Goal: Task Accomplishment & Management: Manage account settings

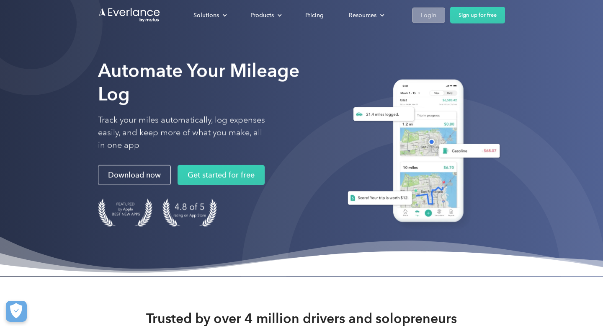
click at [421, 9] on link "Login" at bounding box center [428, 16] width 33 height 16
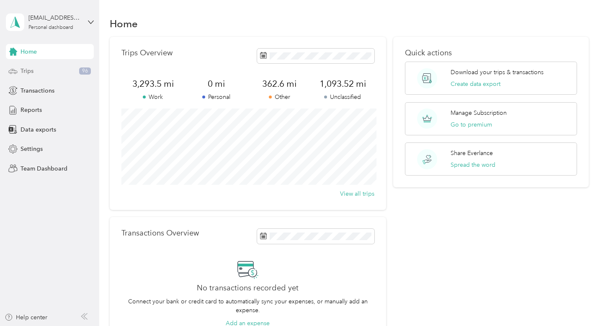
click at [72, 68] on div "Trips 96" at bounding box center [50, 71] width 88 height 15
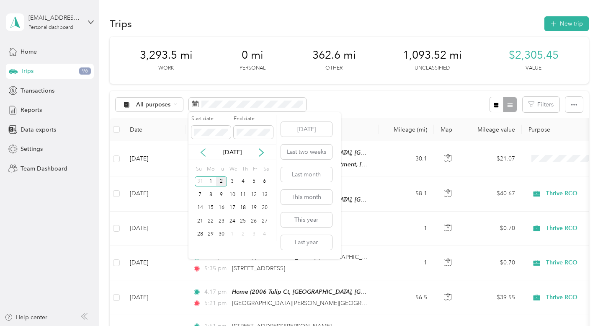
click at [201, 151] on icon at bounding box center [203, 152] width 8 height 8
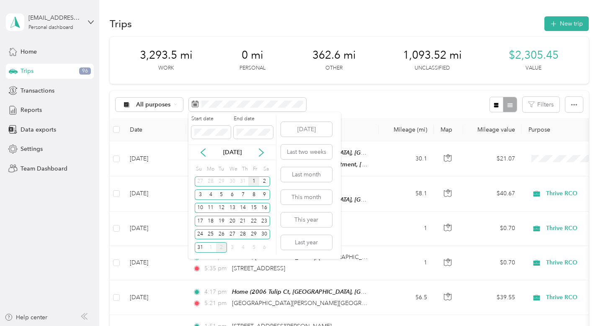
click at [256, 179] on div "1" at bounding box center [253, 181] width 11 height 10
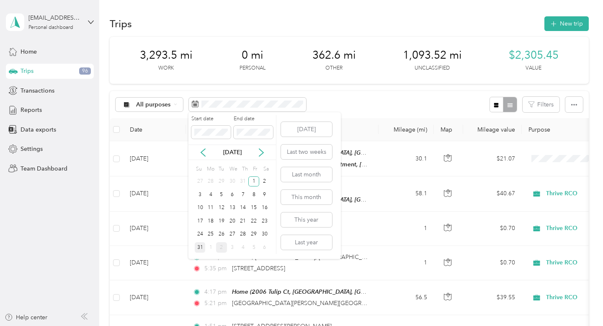
click at [201, 245] on div "31" at bounding box center [200, 247] width 11 height 10
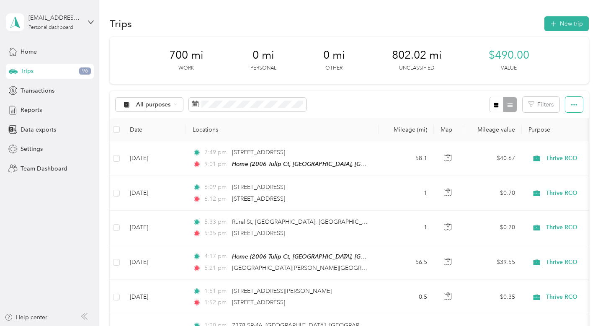
click at [581, 104] on button "button" at bounding box center [575, 105] width 18 height 16
click at [570, 132] on span "Export" at bounding box center [567, 135] width 18 height 7
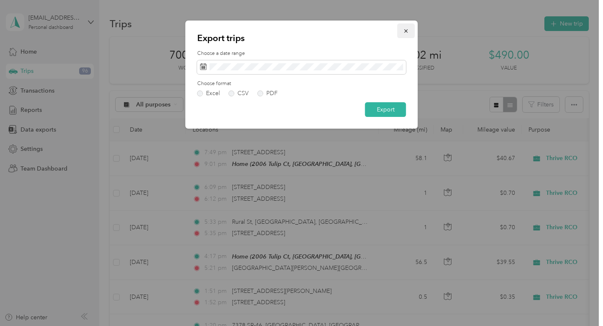
click at [411, 28] on button "button" at bounding box center [407, 30] width 18 height 15
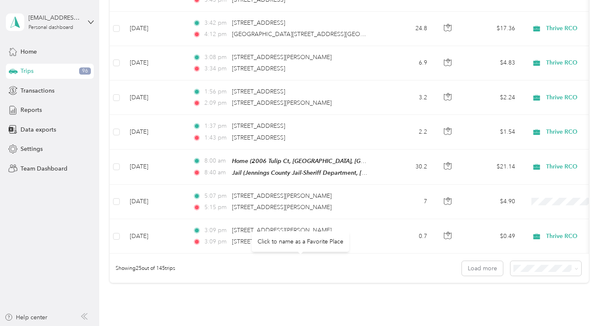
scroll to position [824, 0]
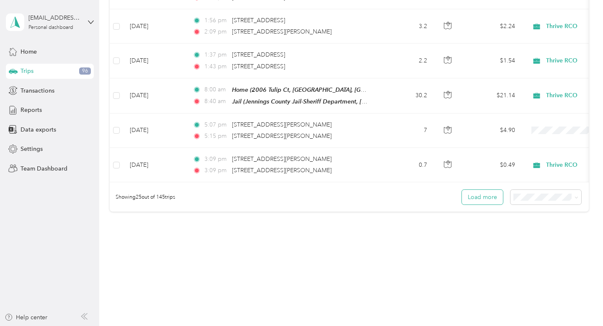
click at [494, 198] on button "Load more" at bounding box center [482, 197] width 41 height 15
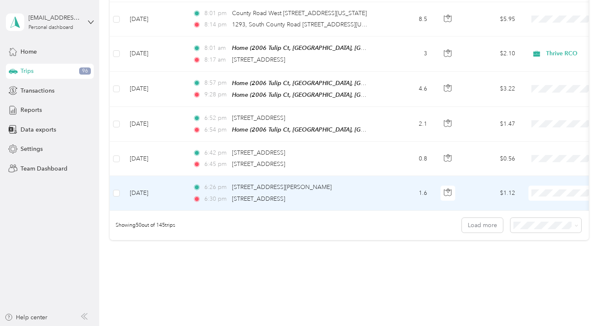
scroll to position [1664, 0]
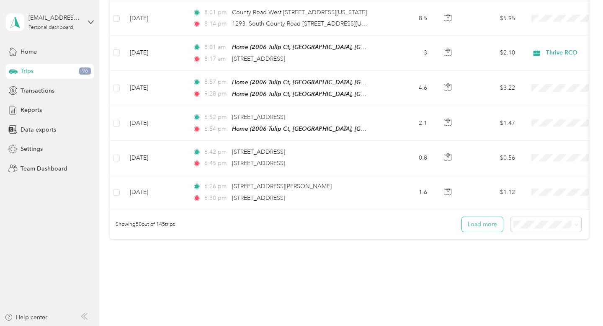
click at [489, 221] on button "Load more" at bounding box center [482, 224] width 41 height 15
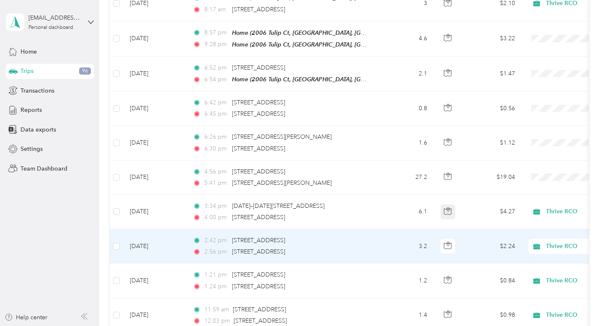
scroll to position [1715, 0]
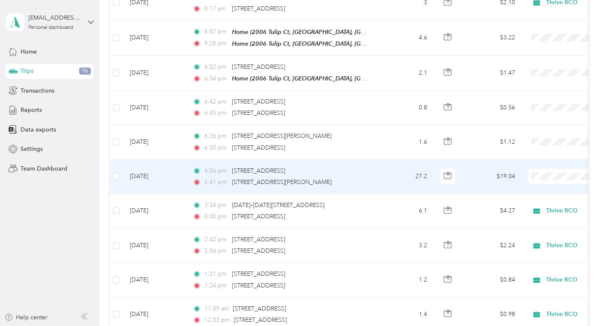
click at [538, 215] on span "Thrive RCO" at bounding box center [559, 214] width 78 height 9
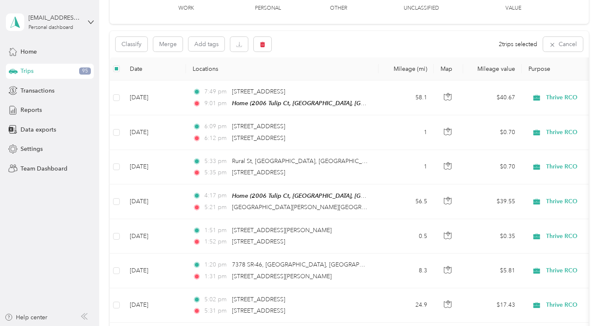
scroll to position [0, 0]
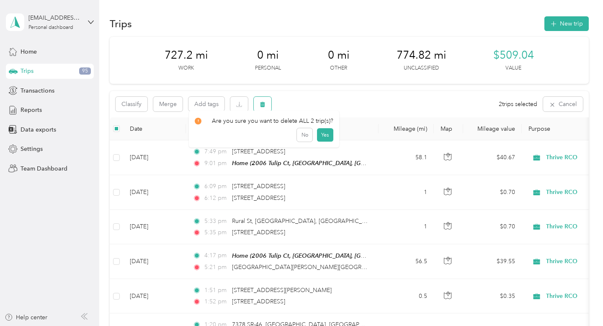
click at [264, 102] on icon "button" at bounding box center [263, 104] width 6 height 6
click at [324, 138] on button "Yes" at bounding box center [325, 138] width 16 height 13
click at [263, 98] on button "button" at bounding box center [263, 104] width 18 height 15
click at [327, 135] on button "Yes" at bounding box center [326, 138] width 16 height 13
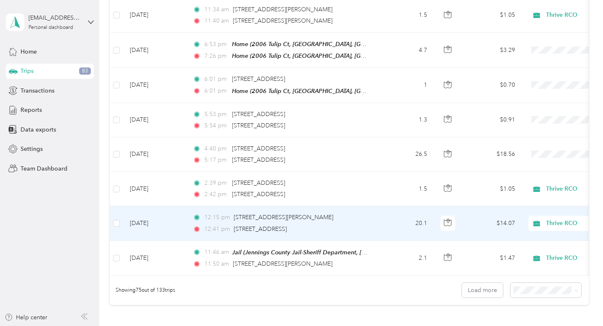
scroll to position [2463, 0]
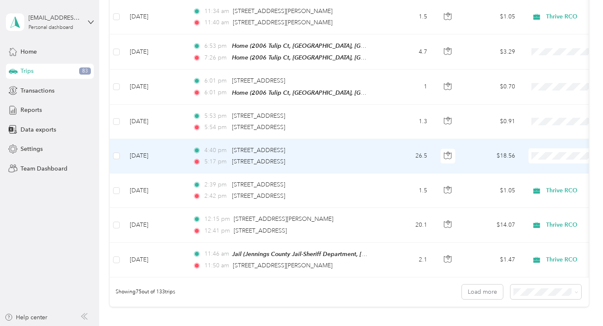
click at [548, 193] on span "Thrive RCO" at bounding box center [559, 190] width 78 height 9
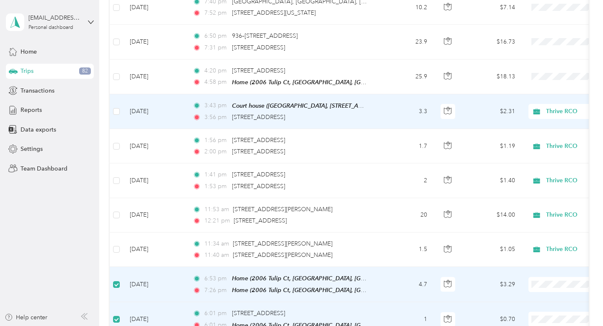
scroll to position [2229, 0]
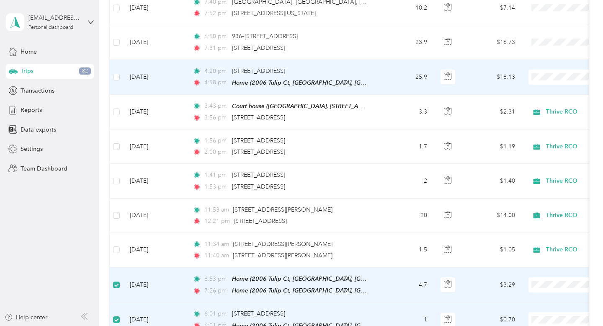
click at [539, 113] on span "Thrive RCO" at bounding box center [559, 113] width 78 height 9
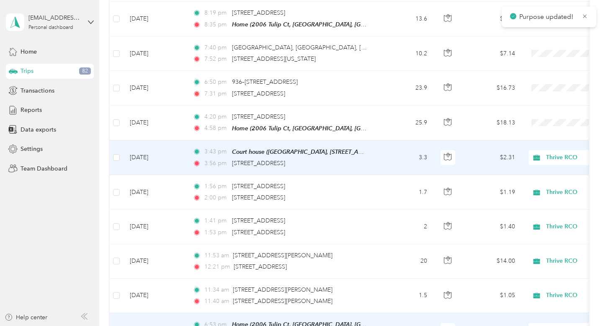
scroll to position [2182, 0]
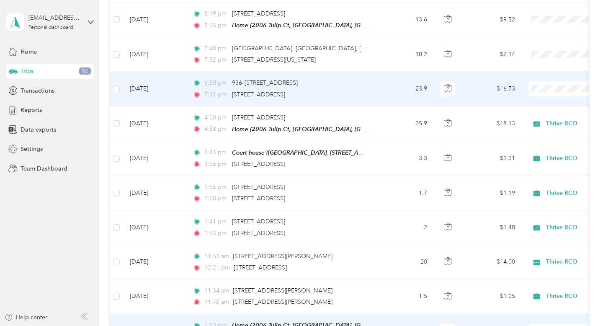
click at [545, 124] on span "Thrive RCO" at bounding box center [559, 128] width 78 height 9
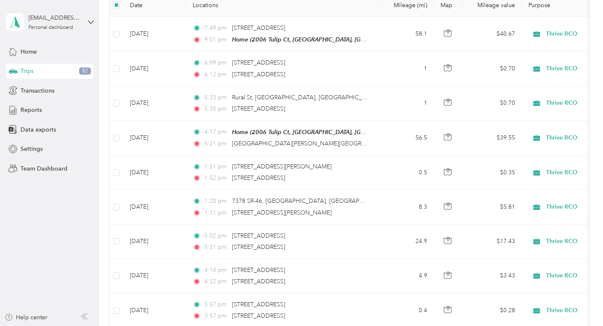
scroll to position [0, 0]
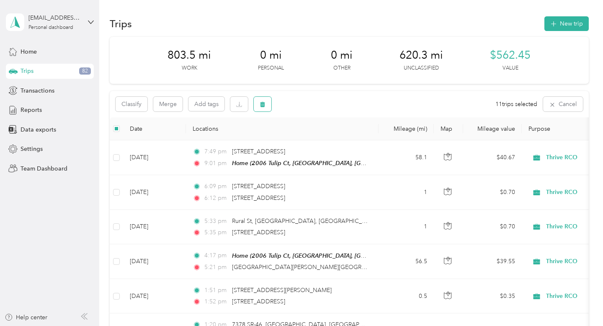
click at [264, 104] on icon "button" at bounding box center [262, 104] width 5 height 5
click at [326, 137] on button "Yes" at bounding box center [326, 138] width 16 height 13
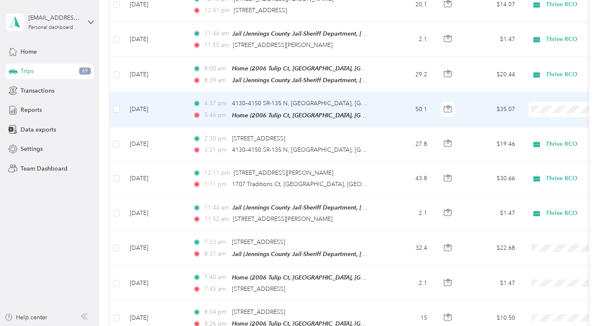
scroll to position [2300, 0]
click at [545, 147] on span "Thrive RCO" at bounding box center [559, 149] width 78 height 9
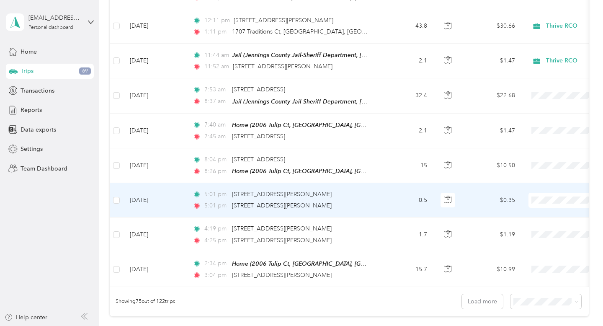
scroll to position [2455, 0]
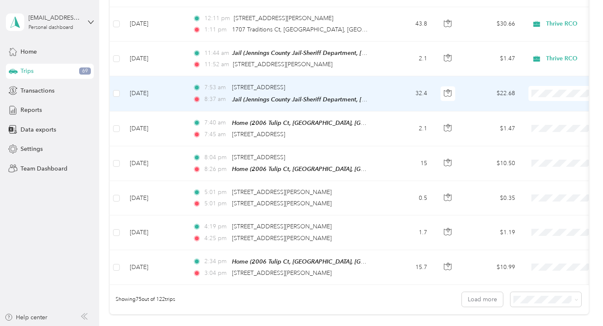
click at [542, 132] on span "Thrive RCO" at bounding box center [559, 132] width 78 height 9
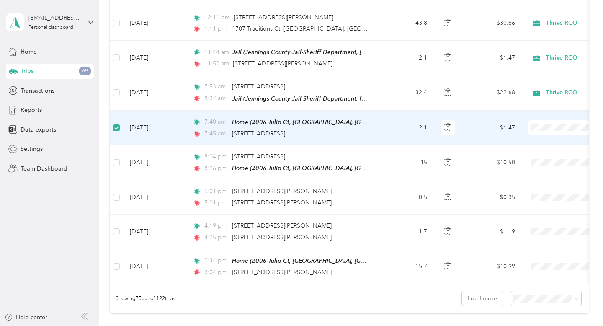
scroll to position [2454, 0]
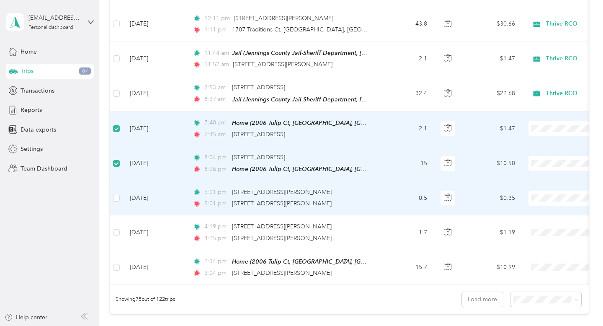
click at [121, 188] on td at bounding box center [116, 198] width 13 height 34
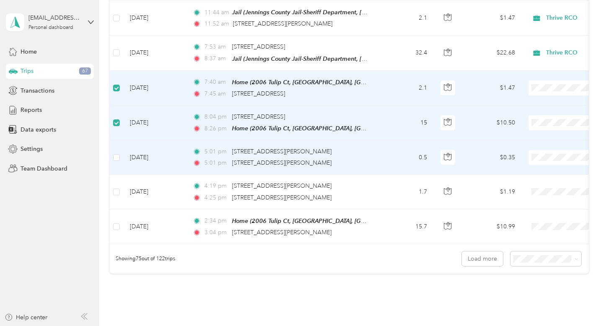
scroll to position [2496, 0]
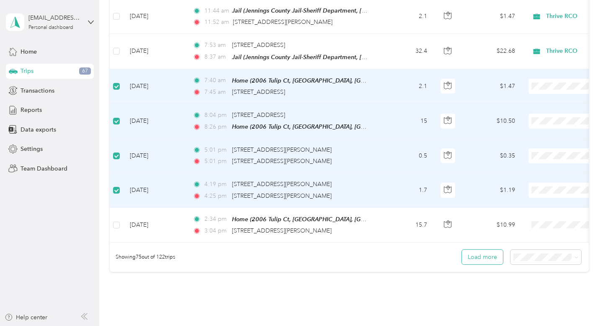
click at [498, 252] on button "Load more" at bounding box center [482, 257] width 41 height 15
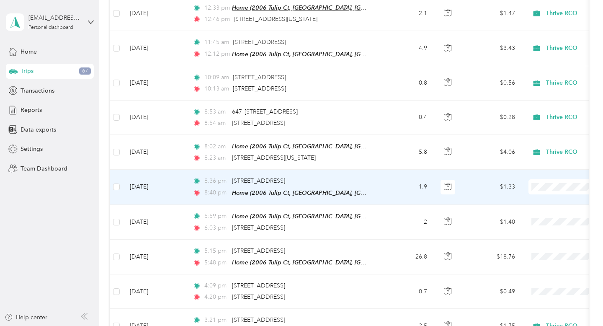
scroll to position [3060, 0]
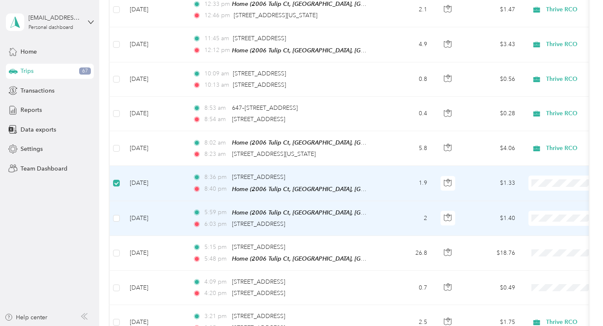
click at [120, 210] on td at bounding box center [116, 218] width 13 height 35
click at [116, 214] on label at bounding box center [116, 218] width 7 height 9
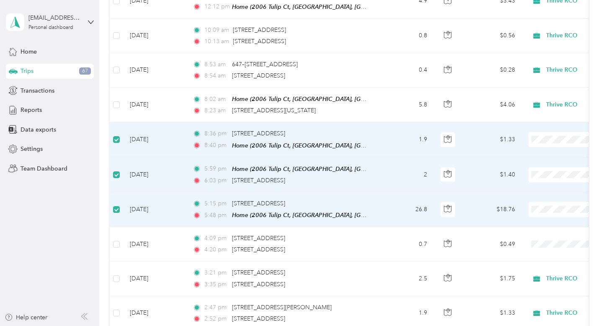
scroll to position [3105, 0]
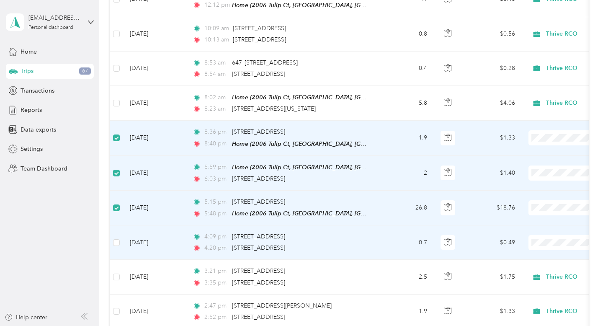
click at [538, 144] on span "Thrive RCO" at bounding box center [559, 143] width 78 height 9
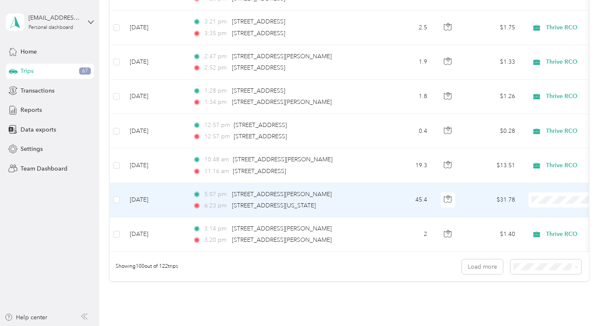
scroll to position [3355, 0]
click at [486, 259] on button "Load more" at bounding box center [482, 266] width 41 height 15
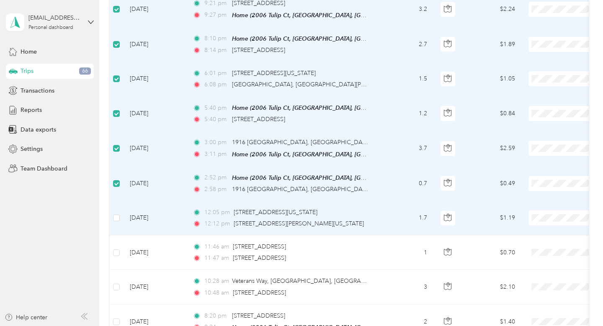
scroll to position [3931, 0]
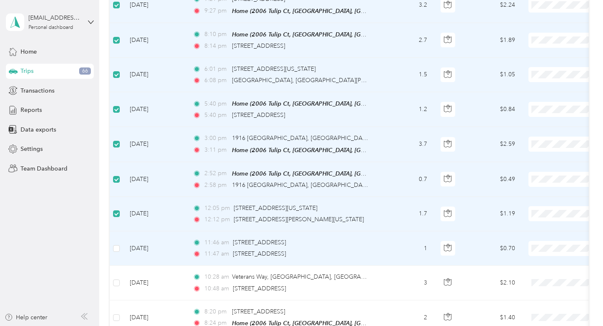
click at [121, 236] on td at bounding box center [116, 248] width 13 height 34
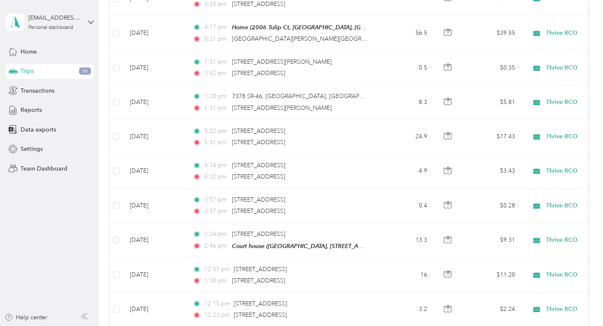
scroll to position [0, 0]
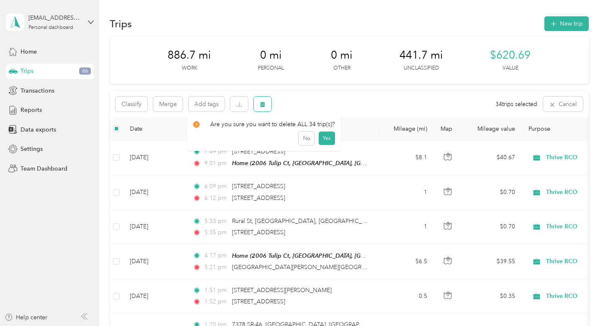
click at [267, 103] on button "button" at bounding box center [263, 104] width 18 height 15
click at [323, 136] on button "Yes" at bounding box center [326, 138] width 16 height 13
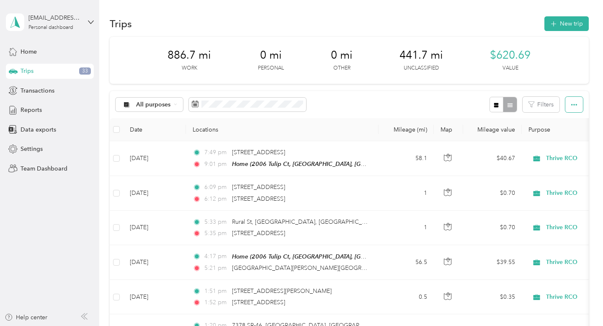
click at [577, 102] on icon "button" at bounding box center [574, 105] width 6 height 6
click at [569, 133] on span "Export" at bounding box center [567, 135] width 18 height 7
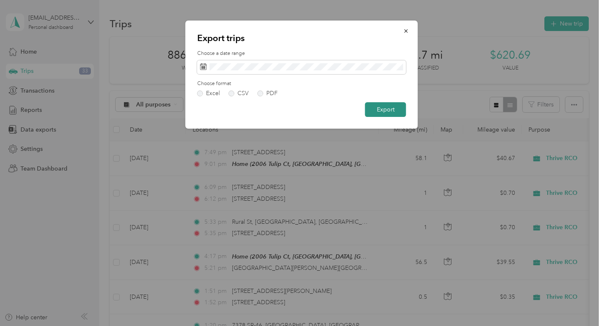
click at [390, 109] on button "Export" at bounding box center [385, 109] width 41 height 15
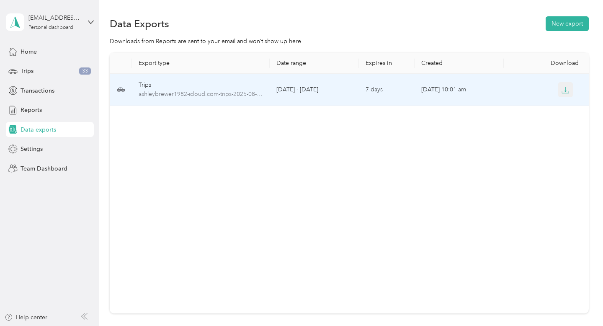
click at [571, 89] on button "button" at bounding box center [565, 89] width 15 height 15
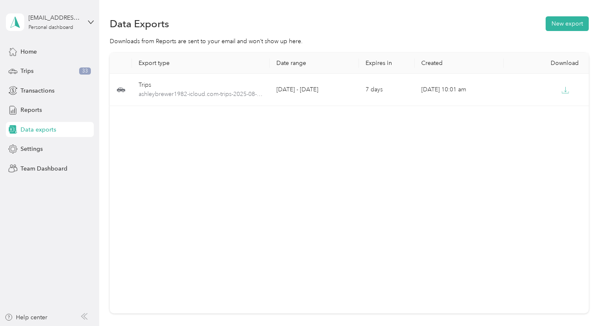
click at [84, 20] on div "[EMAIL_ADDRESS][DOMAIN_NAME] Personal dashboard" at bounding box center [50, 22] width 88 height 29
click at [117, 145] on div "Export type Date range Expires in Created Download Trips ashleybrewer1982-iclou…" at bounding box center [349, 183] width 479 height 261
click at [33, 70] on span "Trips" at bounding box center [27, 71] width 13 height 9
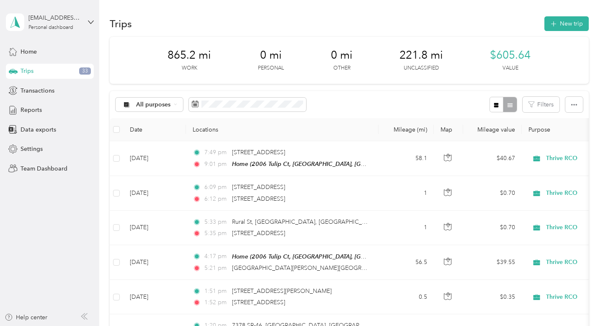
click at [85, 18] on div "[EMAIL_ADDRESS][DOMAIN_NAME] Personal dashboard" at bounding box center [50, 22] width 88 height 29
click at [42, 70] on div "Log out" at bounding box center [94, 69] width 165 height 15
